Goal: Task Accomplishment & Management: Manage account settings

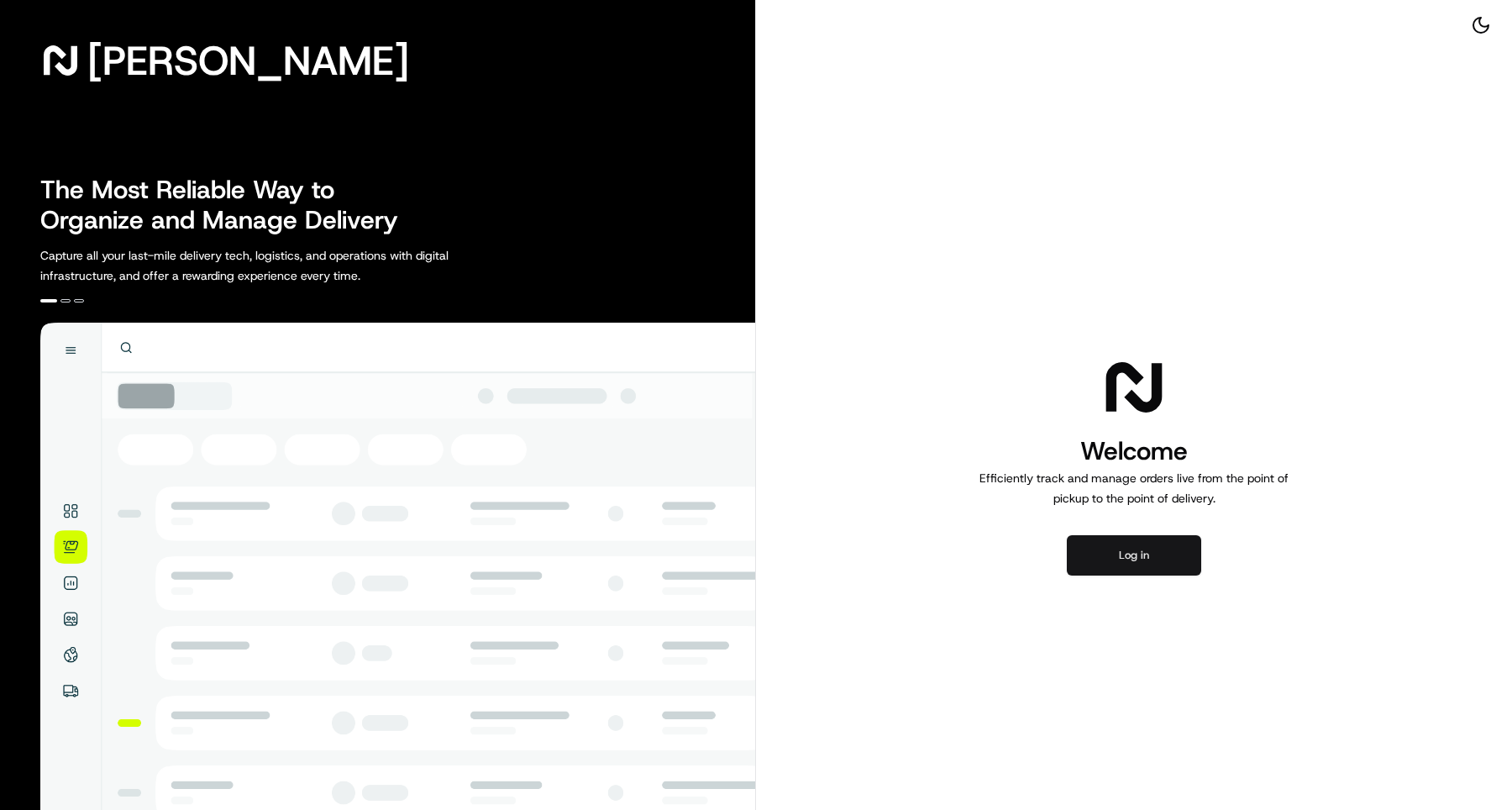
click at [1138, 569] on button "Log in" at bounding box center [1134, 555] width 135 height 40
